Goal: Task Accomplishment & Management: Manage account settings

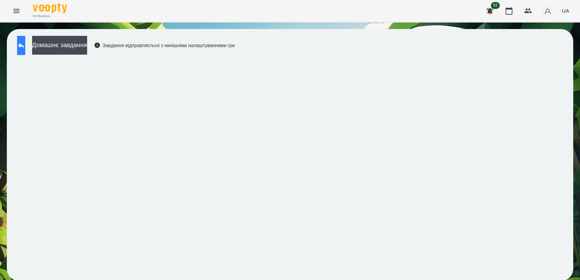
click at [24, 46] on icon at bounding box center [21, 45] width 6 height 5
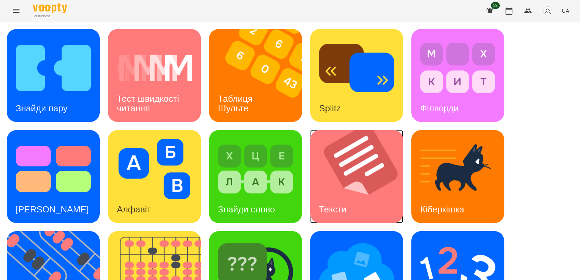
click at [340, 171] on img at bounding box center [360, 176] width 101 height 93
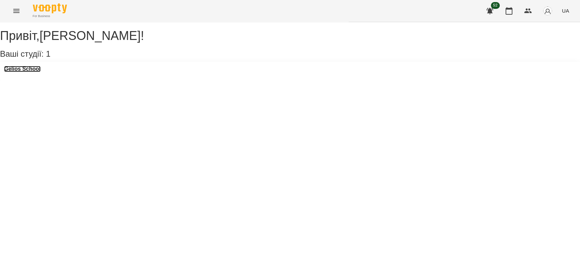
click at [32, 72] on h3 "Gelios School" at bounding box center [22, 69] width 37 height 6
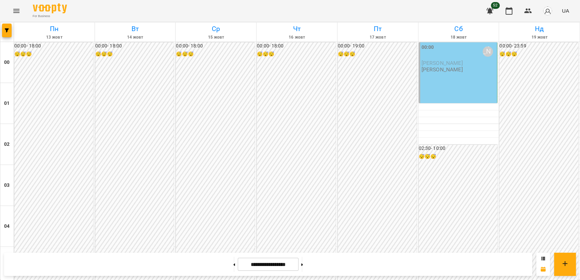
scroll to position [680, 0]
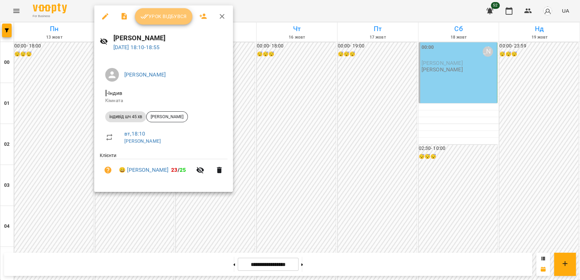
click at [157, 15] on span "Урок відбувся" at bounding box center [163, 16] width 46 height 8
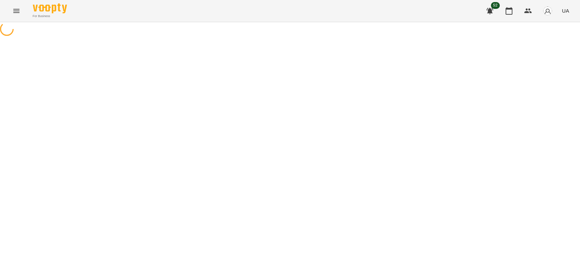
click at [580, 38] on html "For Business 52 UA" at bounding box center [290, 19] width 580 height 38
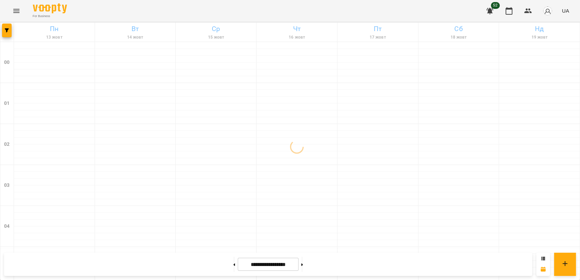
scroll to position [776, 0]
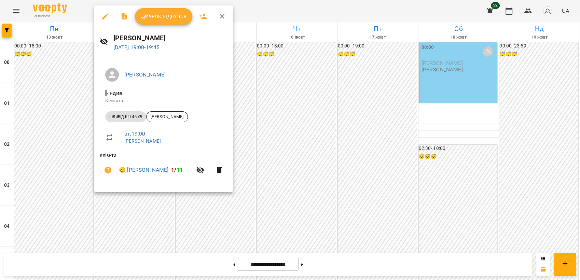
click at [167, 19] on span "Урок відбувся" at bounding box center [163, 16] width 46 height 8
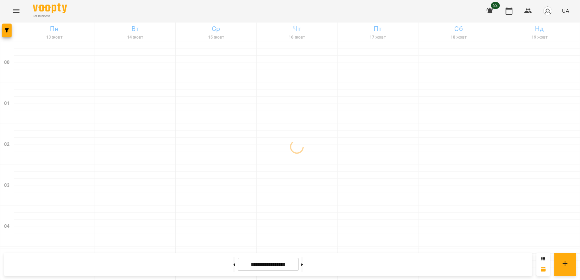
scroll to position [773, 0]
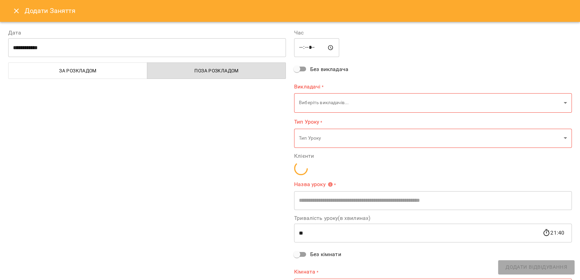
click at [127, 103] on div "**********" at bounding box center [147, 163] width 286 height 287
type input "**********"
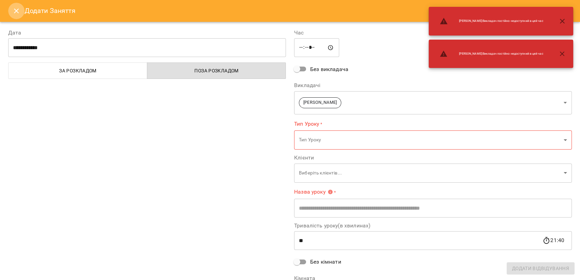
click at [12, 8] on icon "Close" at bounding box center [16, 11] width 8 height 8
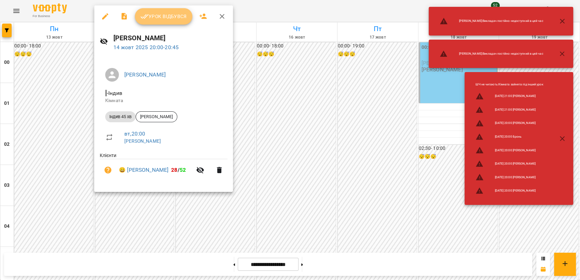
click at [153, 20] on span "Урок відбувся" at bounding box center [163, 16] width 46 height 8
